Goal: Information Seeking & Learning: Learn about a topic

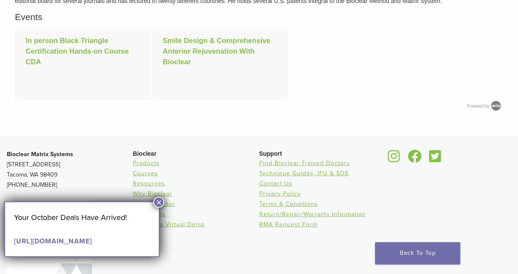
scroll to position [828, 0]
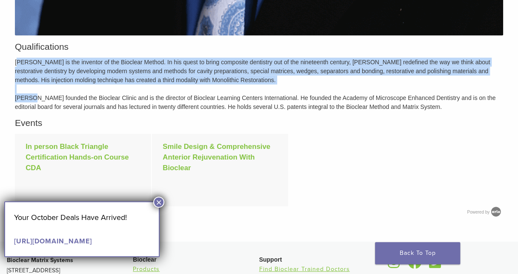
drag, startPoint x: 18, startPoint y: 62, endPoint x: 30, endPoint y: 97, distance: 36.9
click at [30, 97] on p "Dr. Clark is the inventor of the Bioclear Method. In his quest to bring composi…" at bounding box center [259, 85] width 488 height 54
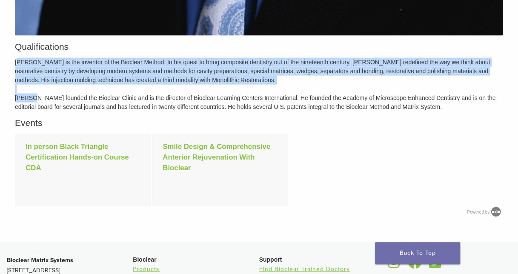
drag, startPoint x: 30, startPoint y: 97, endPoint x: 27, endPoint y: 79, distance: 18.1
click at [27, 79] on p "Dr. Clark is the inventor of the Bioclear Method. In his quest to bring composi…" at bounding box center [259, 85] width 488 height 54
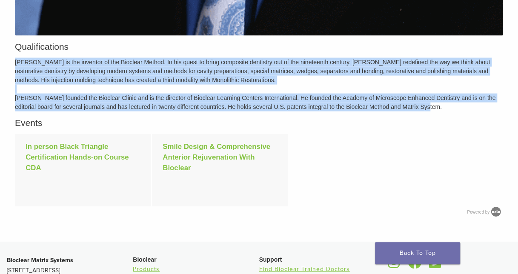
drag, startPoint x: 16, startPoint y: 60, endPoint x: 422, endPoint y: 110, distance: 408.8
click at [422, 110] on p "Dr. Clark is the inventor of the Bioclear Method. In his quest to bring composi…" at bounding box center [259, 85] width 488 height 54
copy p "Dr. Clark is the inventor of the Bioclear Method. In his quest to bring composi…"
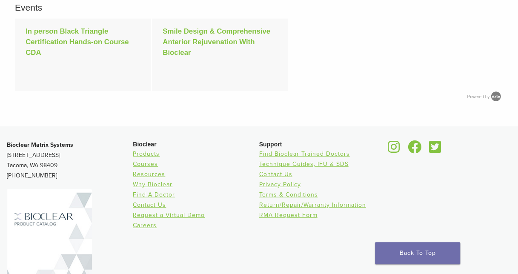
scroll to position [956, 0]
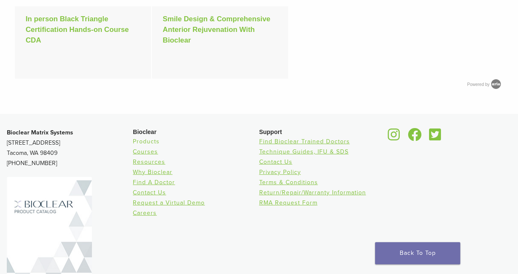
click at [146, 141] on link "Products" at bounding box center [146, 141] width 27 height 7
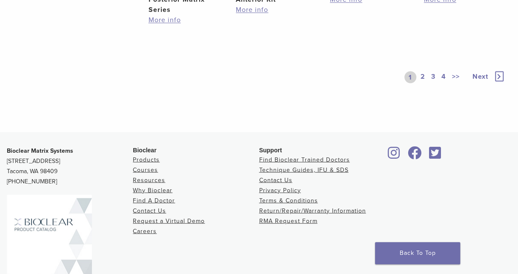
scroll to position [766, 0]
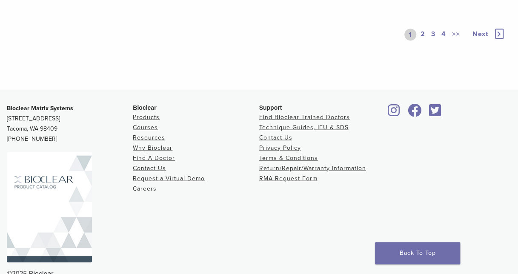
click at [146, 186] on link "Careers" at bounding box center [145, 188] width 24 height 7
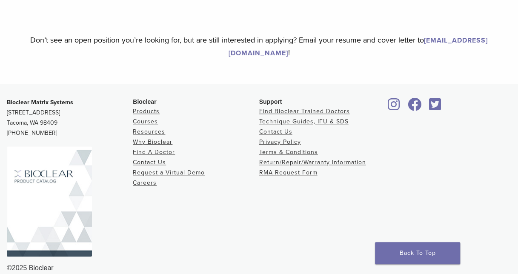
scroll to position [262, 0]
click at [271, 128] on link "Contact Us" at bounding box center [275, 131] width 33 height 7
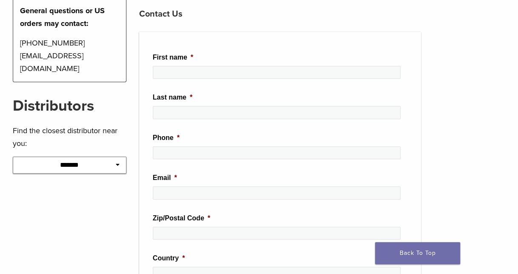
scroll to position [78, 0]
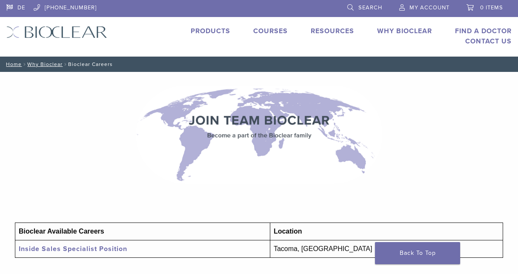
scroll to position [262, 0]
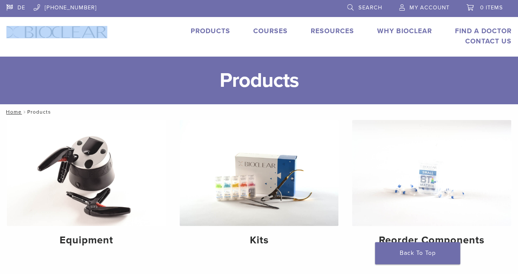
drag, startPoint x: 109, startPoint y: 28, endPoint x: 49, endPoint y: 33, distance: 60.2
click at [49, 33] on div "DE 1.855.712.5327 Search My Account 0 items Cart No products in the cart. Back …" at bounding box center [259, 28] width 518 height 57
drag, startPoint x: 49, startPoint y: 33, endPoint x: 31, endPoint y: 32, distance: 18.8
copy div "Back to product site"
